Goal: Information Seeking & Learning: Find specific fact

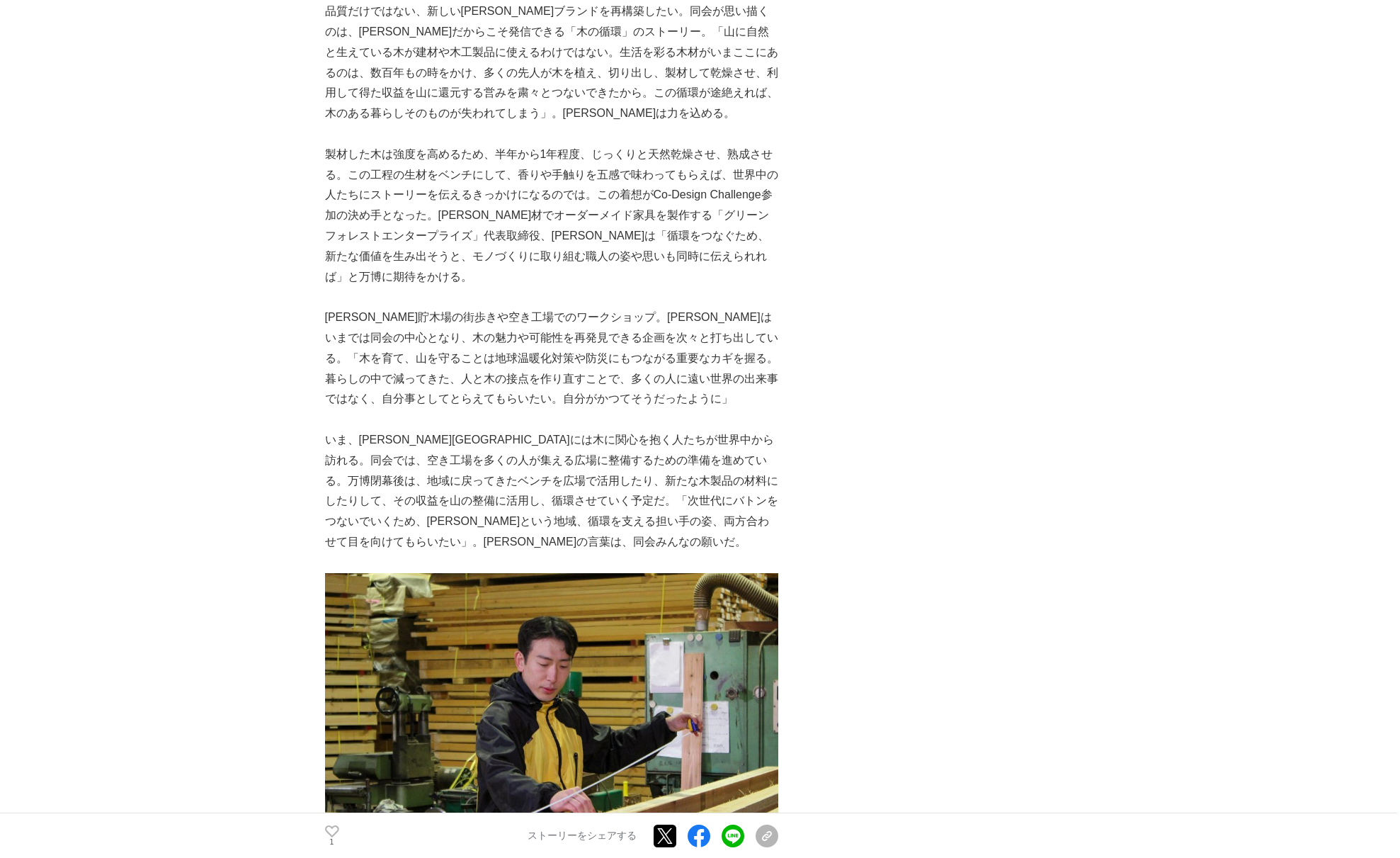
scroll to position [3612, 0]
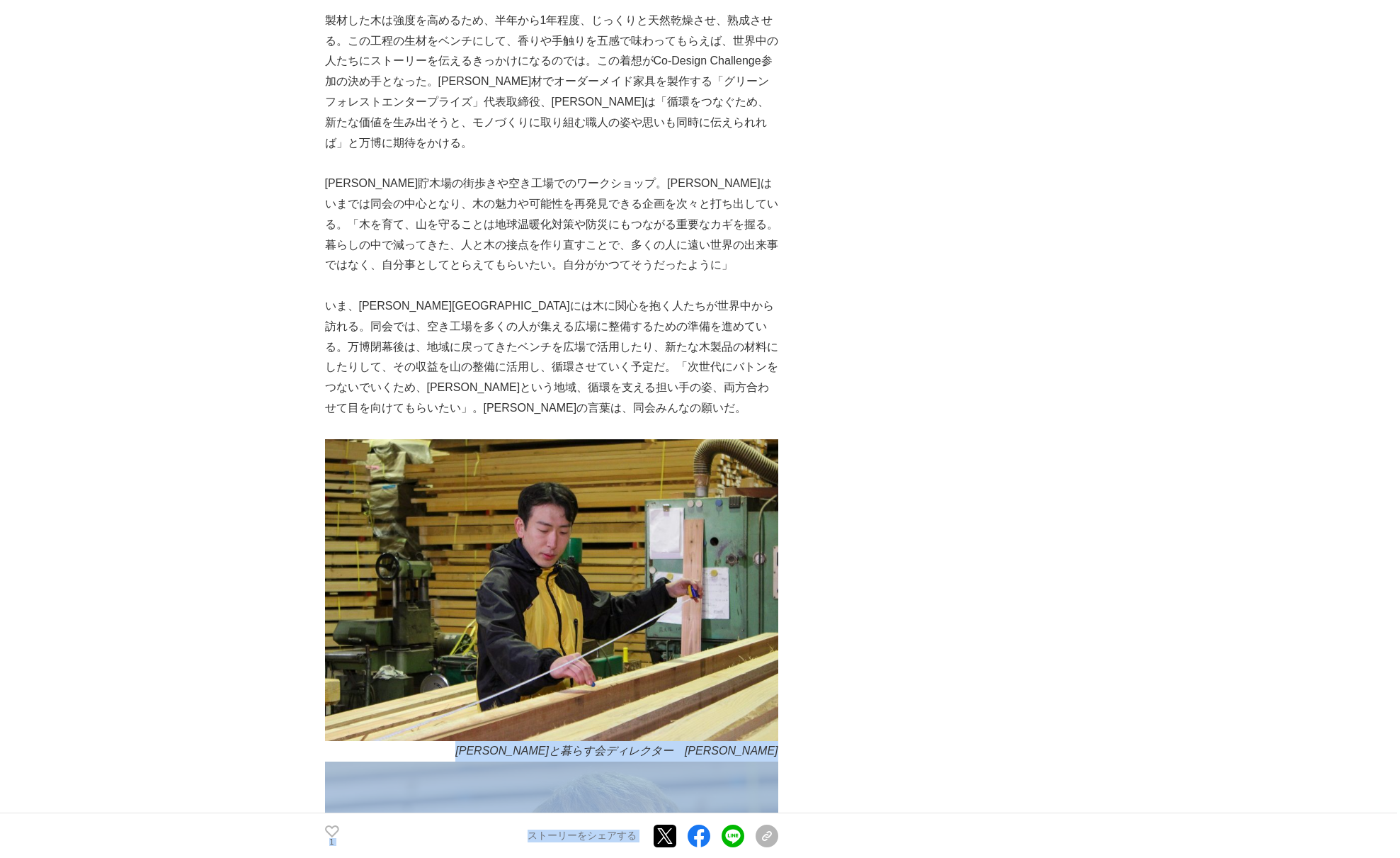
drag, startPoint x: 547, startPoint y: 602, endPoint x: 785, endPoint y: 595, distance: 238.1
click at [755, 745] on em "[PERSON_NAME]と暮らす会ディレクター　[PERSON_NAME]" at bounding box center [617, 751] width 322 height 12
drag, startPoint x: 785, startPoint y: 594, endPoint x: 679, endPoint y: 592, distance: 106.0
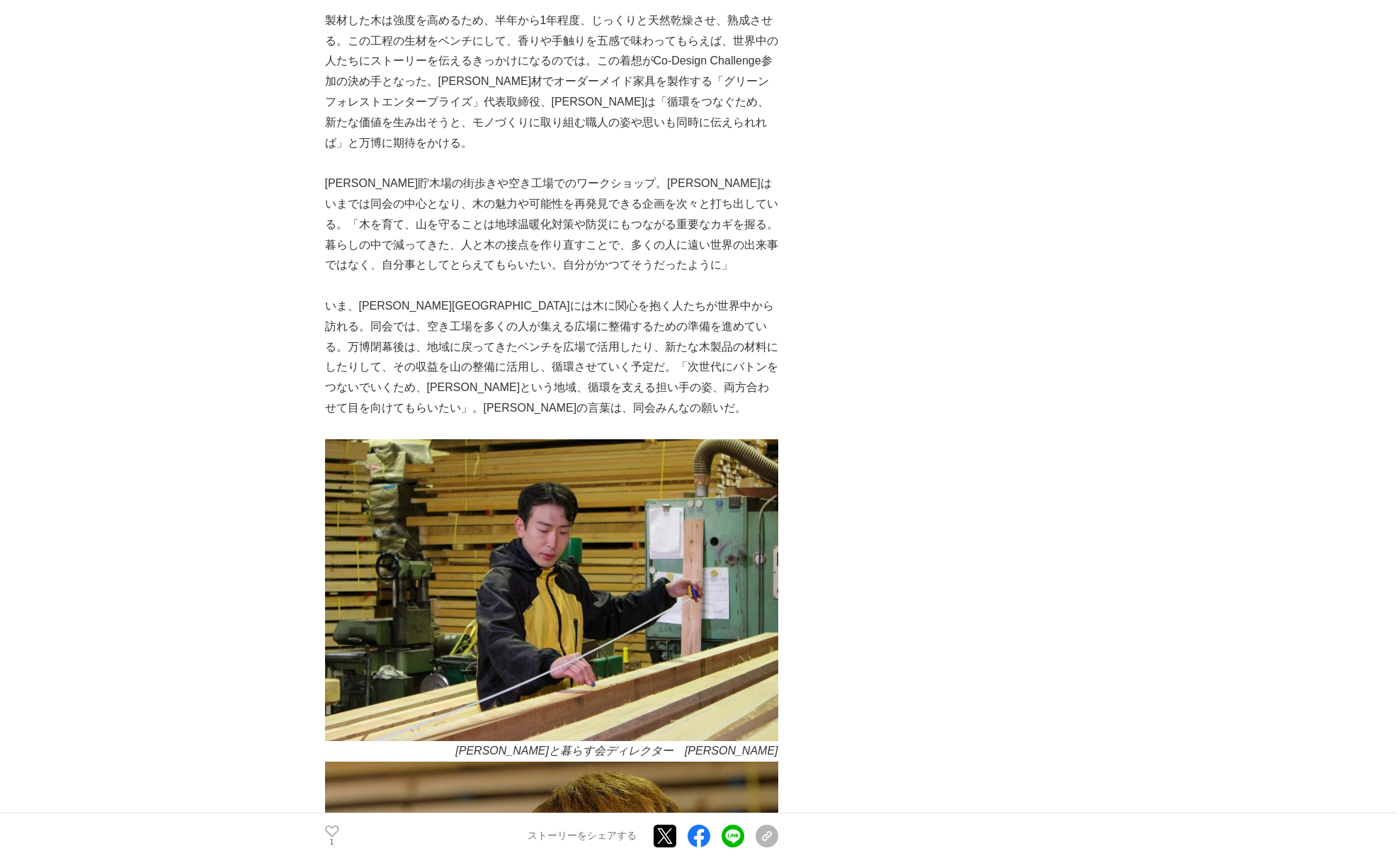
click at [666, 745] on em "[PERSON_NAME]と暮らす会ディレクター　[PERSON_NAME]" at bounding box center [617, 751] width 322 height 12
click at [554, 745] on em "[PERSON_NAME]と暮らす会ディレクター　[PERSON_NAME]" at bounding box center [617, 751] width 322 height 12
drag, startPoint x: 557, startPoint y: 593, endPoint x: 776, endPoint y: 590, distance: 219.0
click at [776, 745] on em "[PERSON_NAME]と暮らす会ディレクター　[PERSON_NAME]" at bounding box center [617, 751] width 322 height 12
copy em "[PERSON_NAME]と暮らす会ディレクター　[PERSON_NAME]"
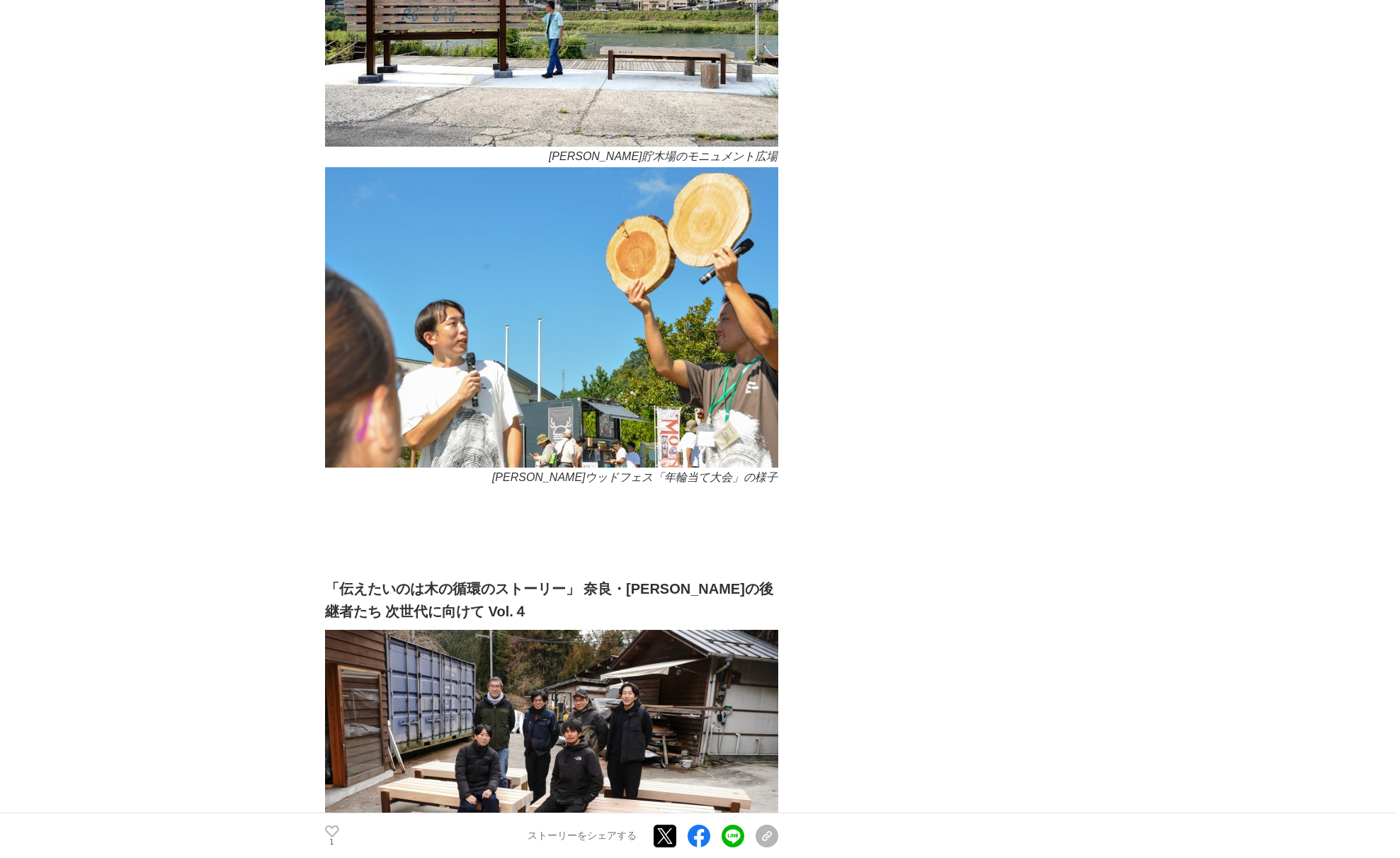
scroll to position [6586, 0]
